Goal: Information Seeking & Learning: Understand process/instructions

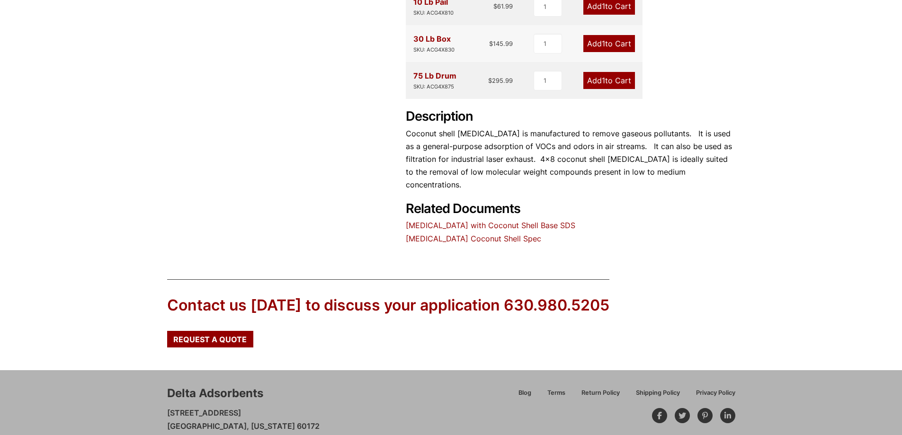
scroll to position [379, 0]
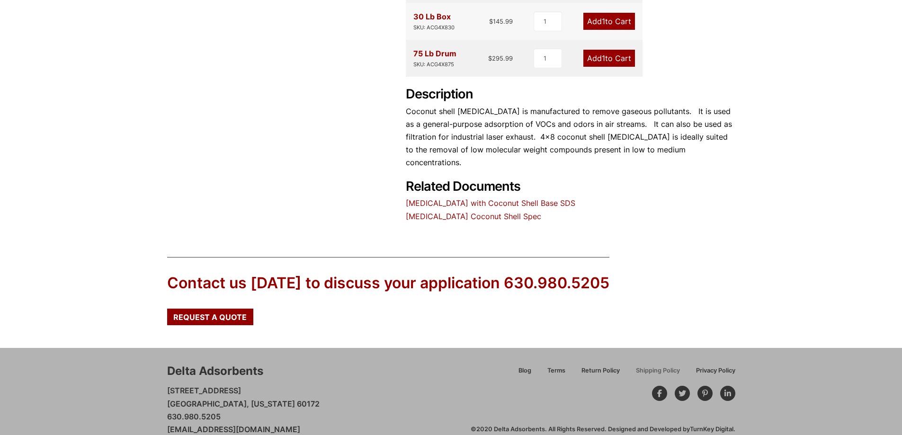
click at [646, 368] on span "Shipping Policy" at bounding box center [658, 371] width 44 height 6
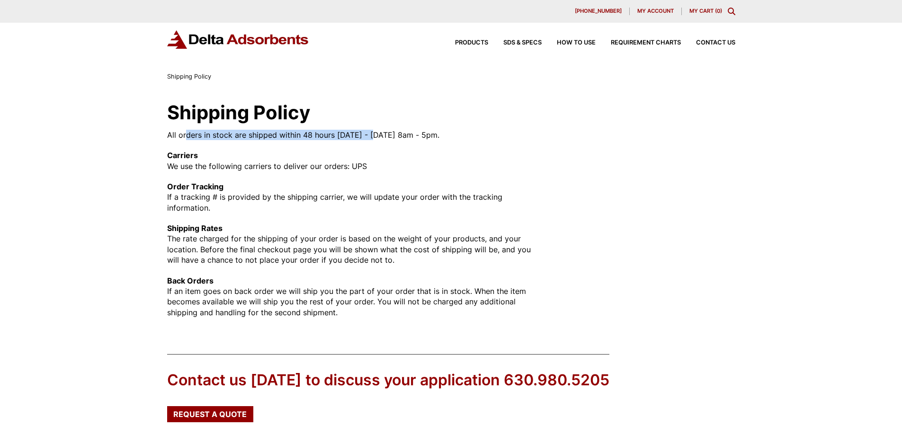
drag, startPoint x: 187, startPoint y: 139, endPoint x: 374, endPoint y: 129, distance: 187.3
click at [374, 130] on p "All orders in stock are shipped within 48 hours [DATE] - [DATE] 8am - 5pm." at bounding box center [352, 135] width 371 height 10
click at [398, 129] on div "Shipping Policy All orders in stock are shipped within 48 hours [DATE] - [DATE]…" at bounding box center [352, 210] width 371 height 214
drag, startPoint x: 218, startPoint y: 238, endPoint x: 453, endPoint y: 233, distance: 235.4
click at [453, 233] on p "Shipping Rates The rate charged for the shipping of your order is based on the …" at bounding box center [352, 244] width 371 height 43
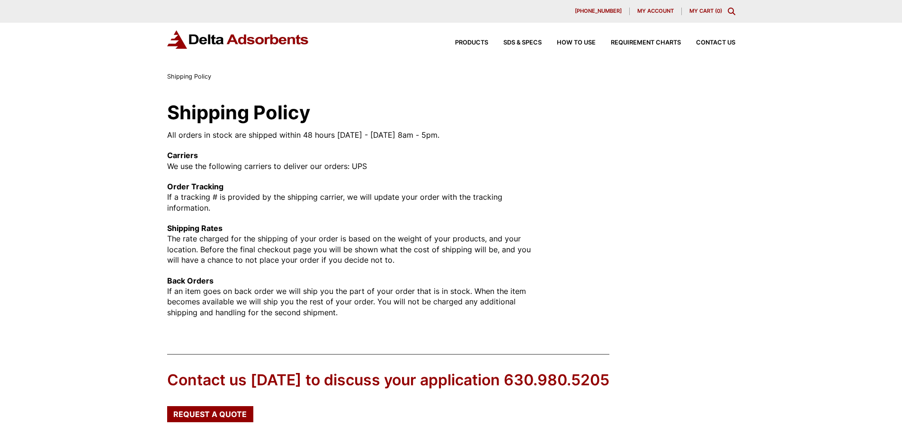
click at [410, 243] on p "Shipping Rates The rate charged for the shipping of your order is based on the …" at bounding box center [352, 244] width 371 height 43
